Goal: Check status: Check status

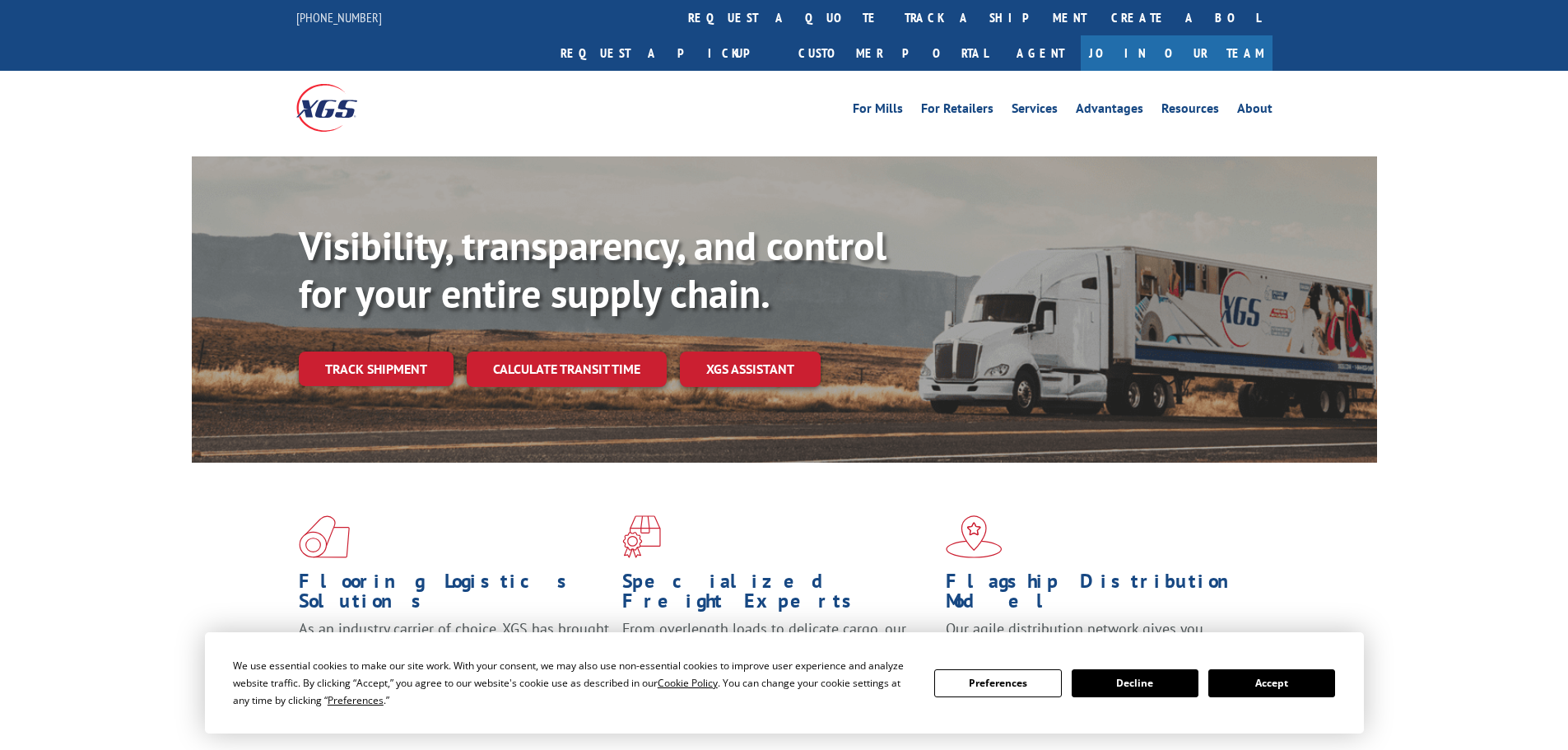
drag, startPoint x: 1256, startPoint y: 689, endPoint x: 1253, endPoint y: 679, distance: 10.4
click at [1258, 689] on button "Accept" at bounding box center [1272, 684] width 127 height 28
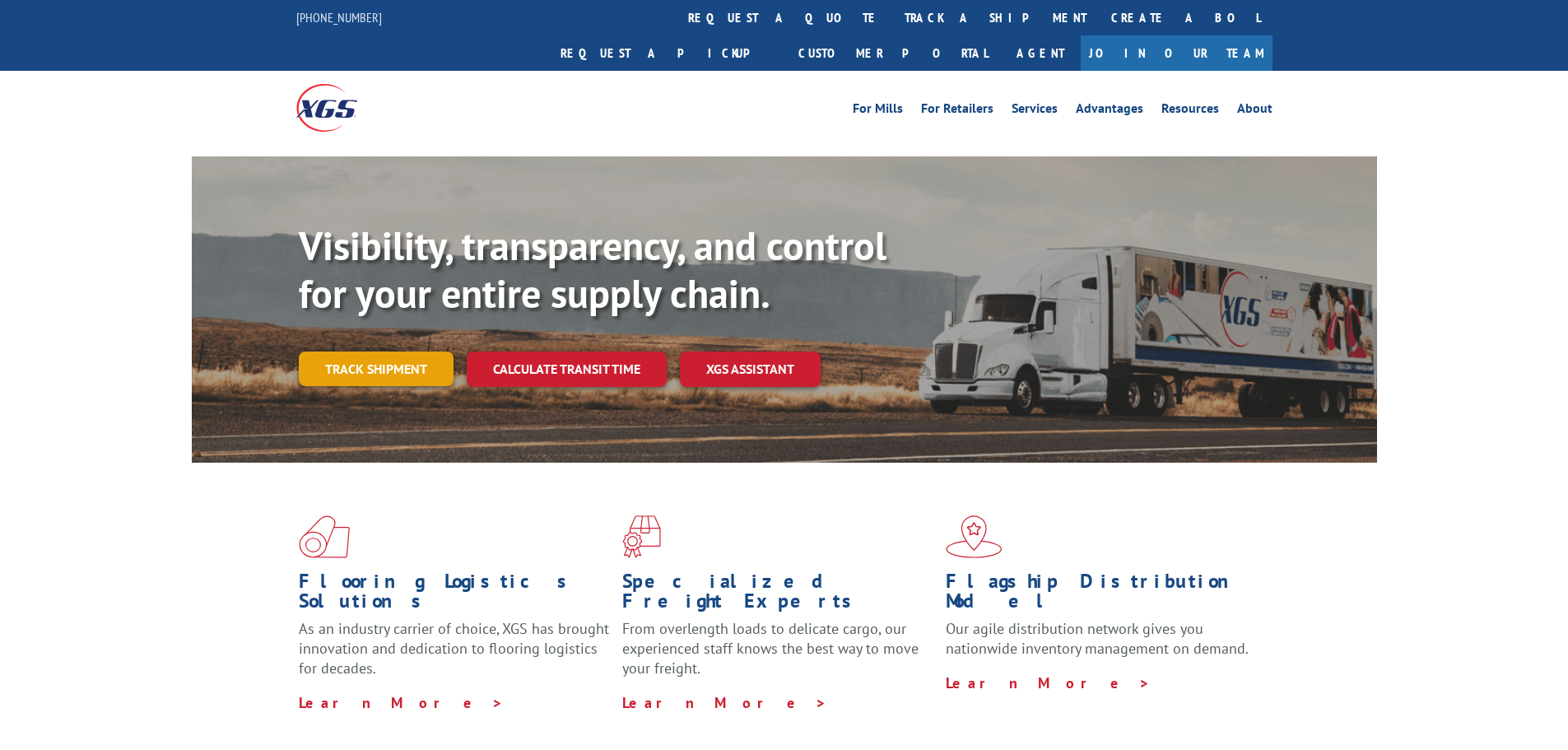
click at [384, 352] on link "Track shipment" at bounding box center [375, 368] width 155 height 34
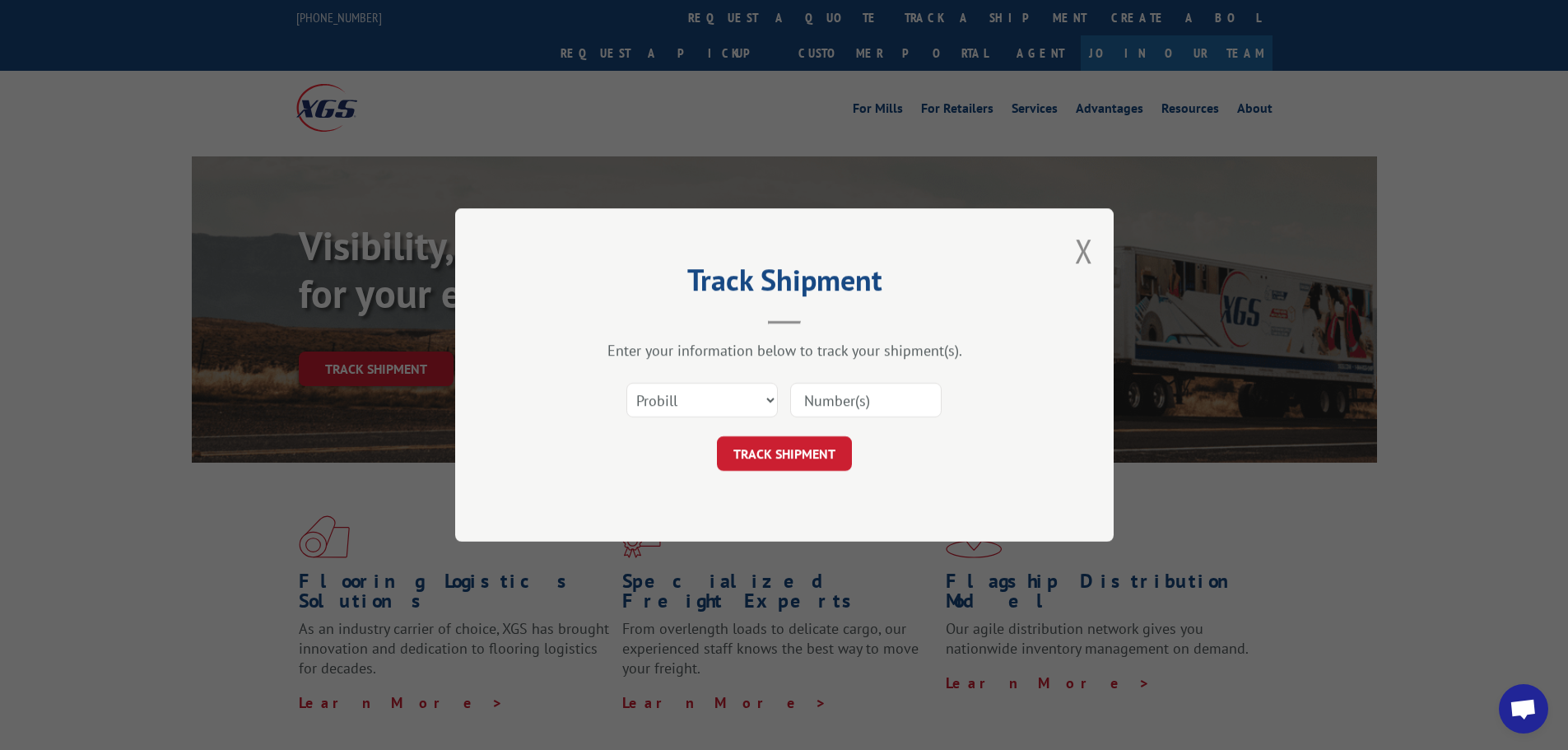
click at [705, 420] on div "Select category... Probill BOL PO" at bounding box center [784, 400] width 494 height 55
click at [705, 411] on select "Select category... Probill BOL PO" at bounding box center [703, 400] width 152 height 34
select select "po"
click at [627, 383] on select "Select category... Probill BOL PO" at bounding box center [703, 400] width 152 height 34
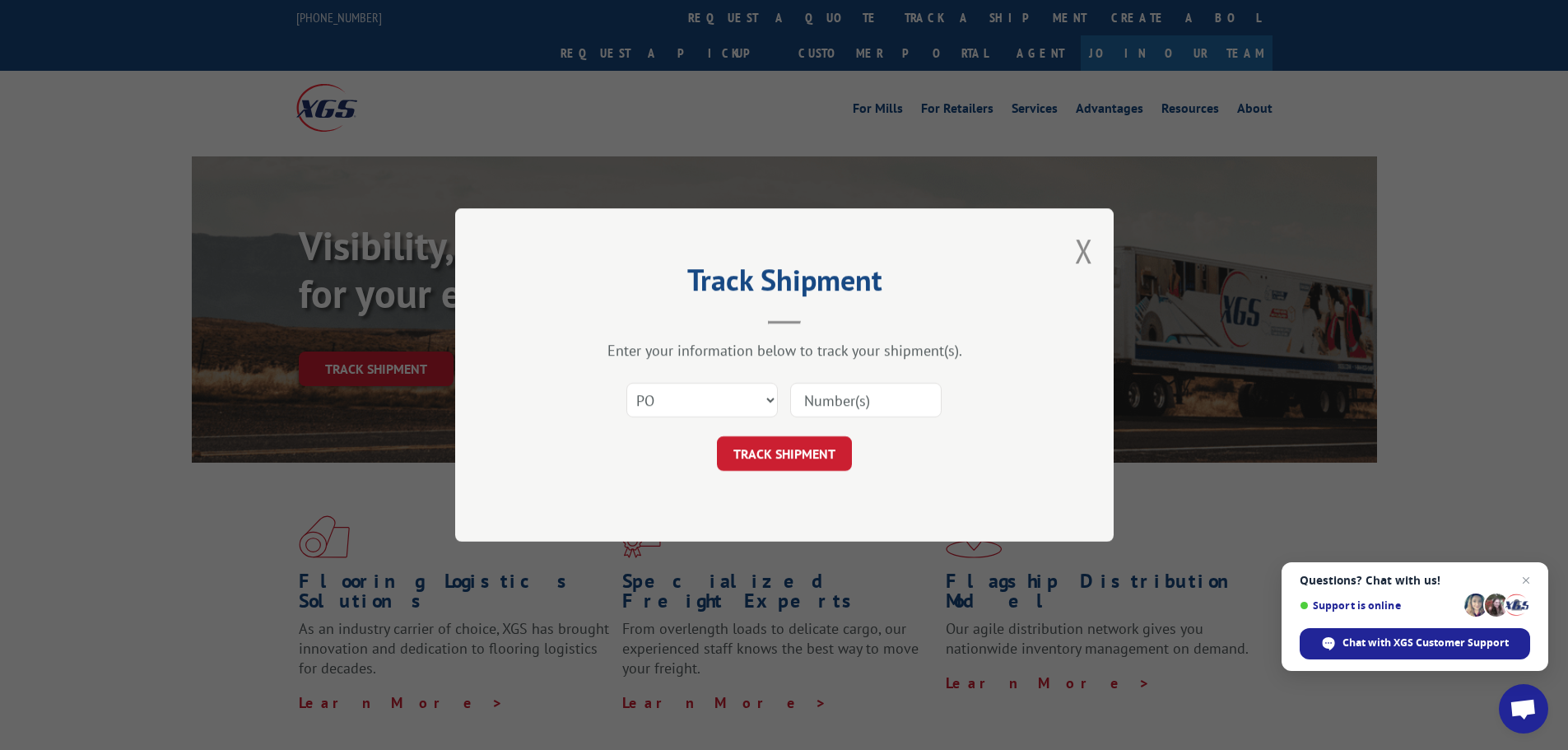
click at [825, 406] on input at bounding box center [866, 400] width 152 height 34
paste input "46510393"
type input "46510393"
click at [810, 451] on button "TRACK SHIPMENT" at bounding box center [784, 453] width 135 height 34
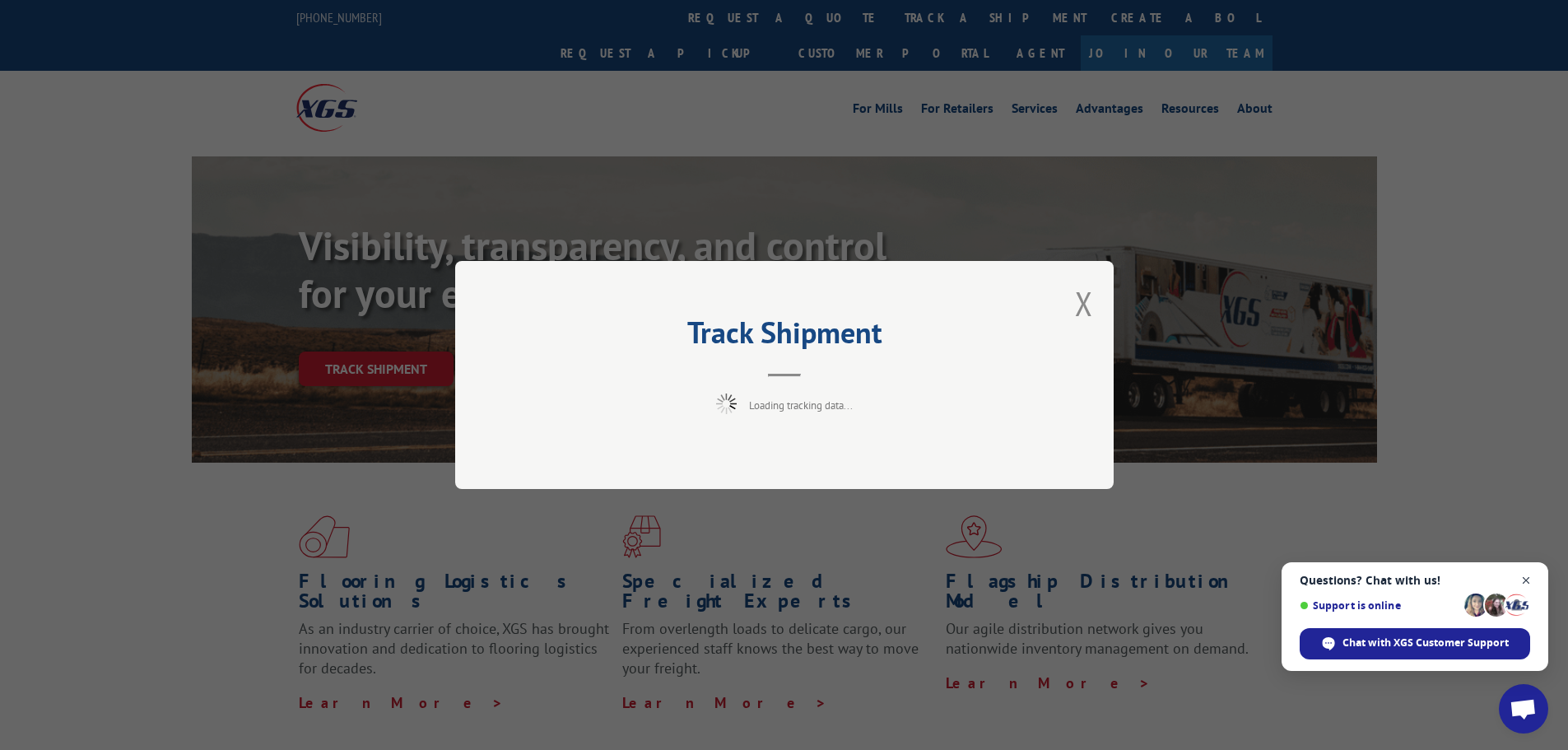
click at [1526, 580] on span "Close chat" at bounding box center [1527, 580] width 20 height 20
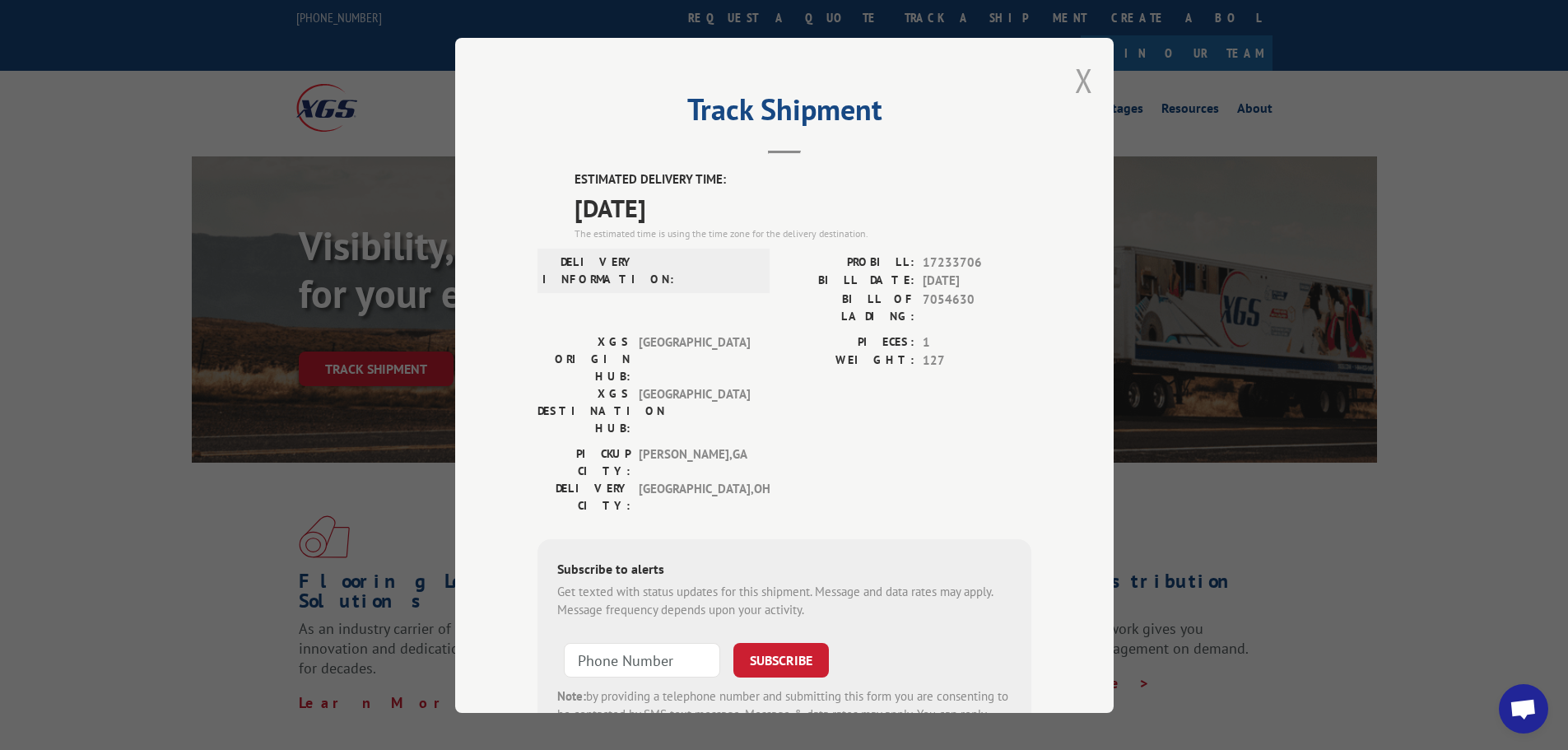
click at [1075, 80] on button "Close modal" at bounding box center [1084, 80] width 19 height 43
